Goal: Download file/media

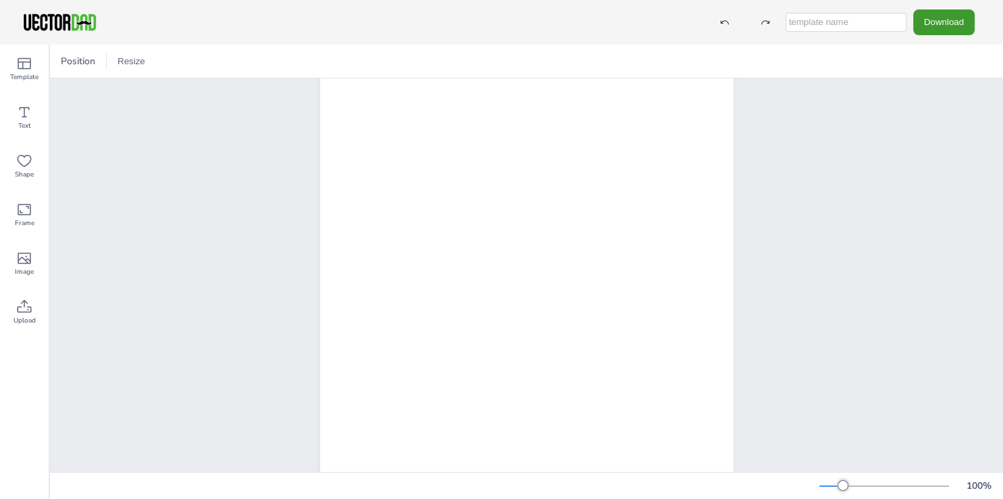
scroll to position [37, 0]
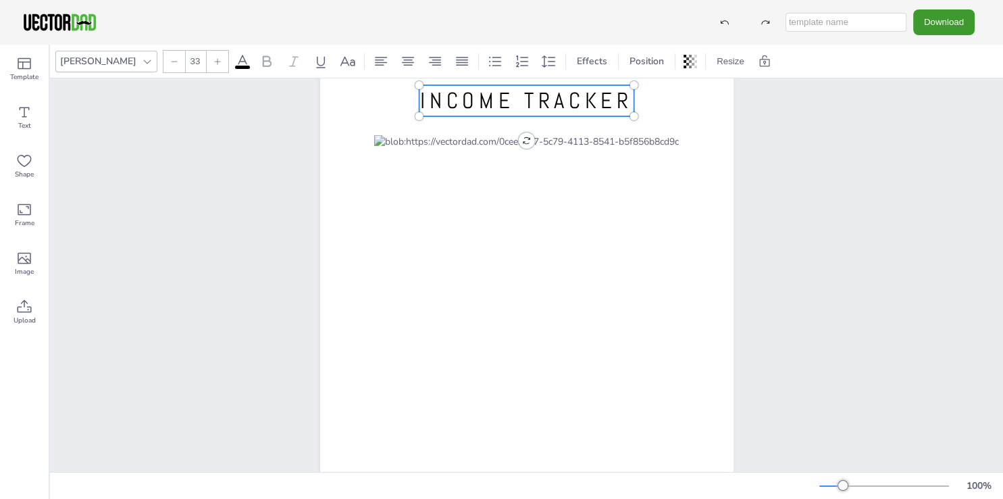
click at [534, 109] on span "INCOME TRACKER" at bounding box center [526, 100] width 212 height 28
click at [170, 64] on icon at bounding box center [174, 61] width 8 height 8
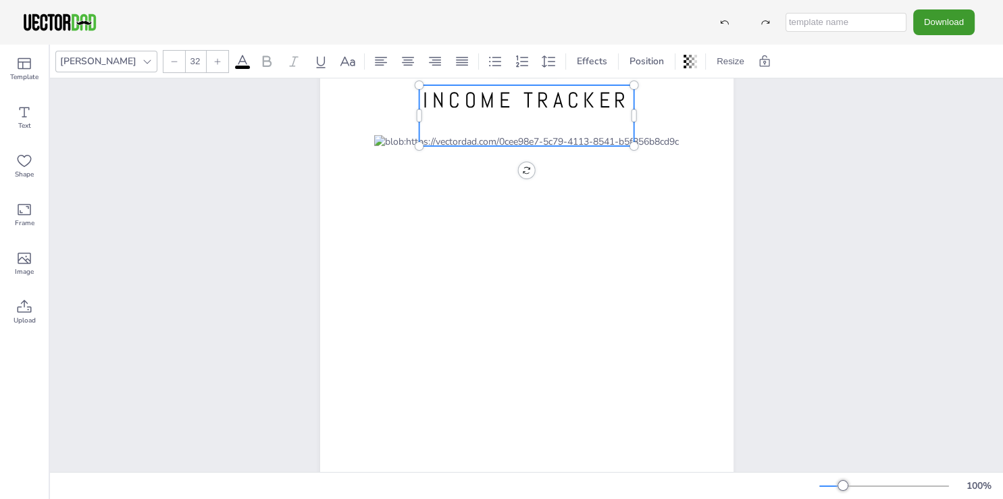
click at [170, 64] on icon at bounding box center [174, 61] width 8 height 8
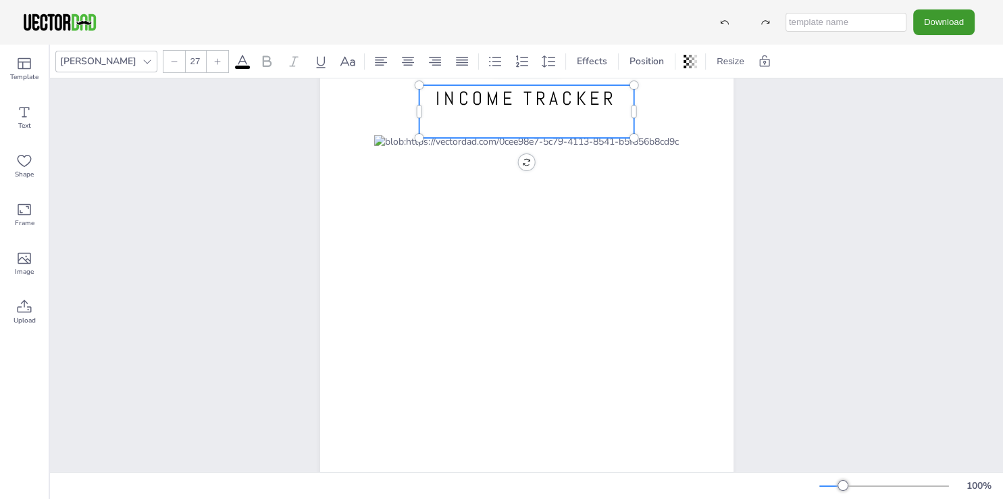
click at [170, 64] on icon at bounding box center [174, 61] width 8 height 8
type input "25"
click at [235, 66] on span at bounding box center [242, 67] width 15 height 3
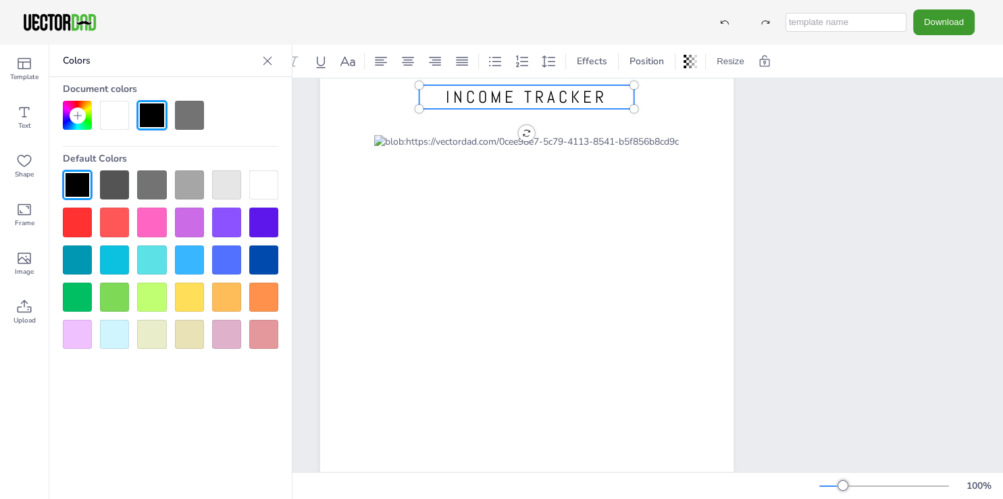
click at [195, 113] on div at bounding box center [189, 115] width 29 height 29
click at [809, 146] on div "[DOMAIN_NAME] INCOME TRACKER" at bounding box center [526, 328] width 953 height 575
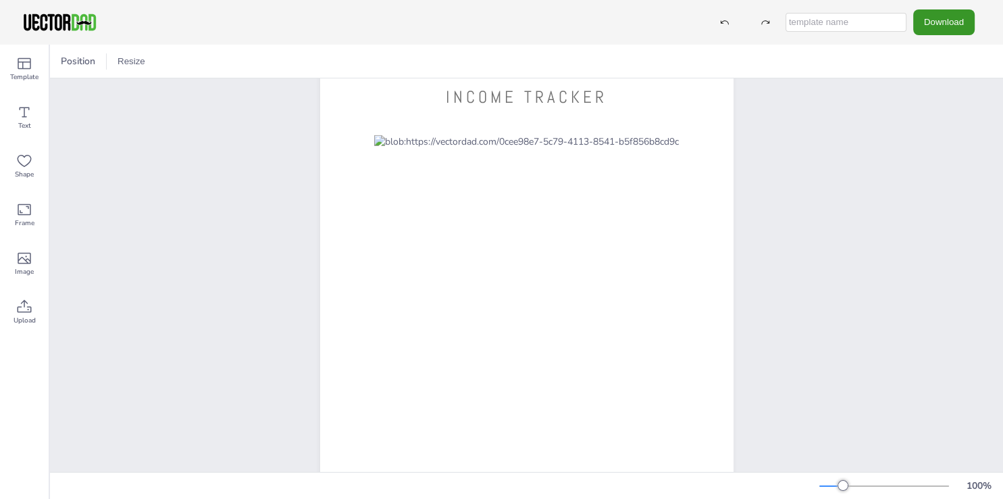
click at [931, 22] on button "Download" at bounding box center [943, 21] width 61 height 25
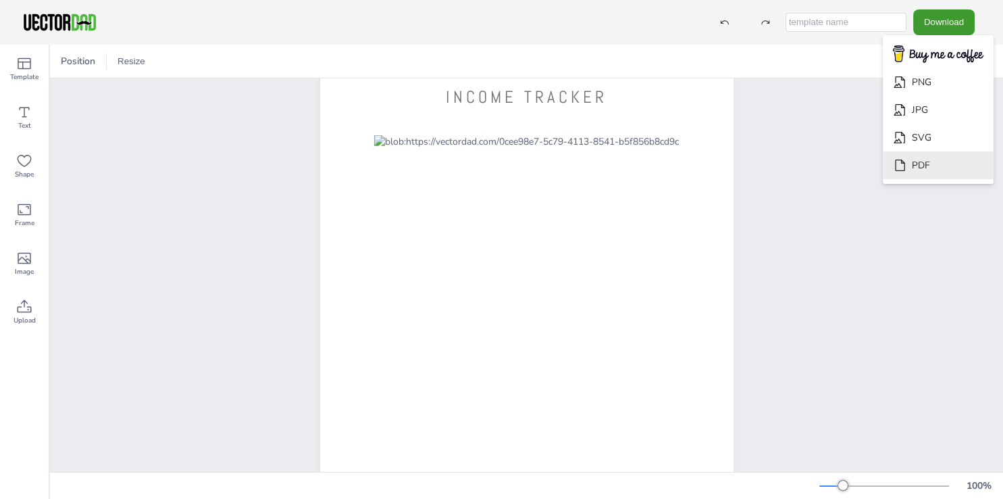
click at [928, 155] on li "PDF" at bounding box center [938, 165] width 111 height 28
